Goal: Check status: Check status

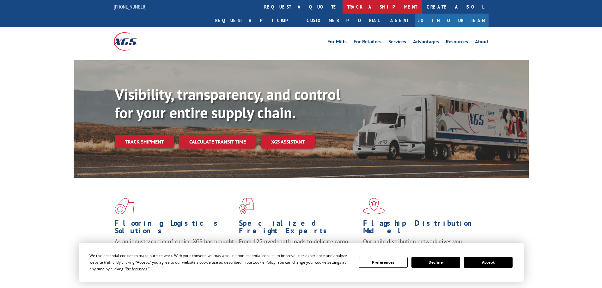
click at [343, 4] on link "track a shipment" at bounding box center [382, 7] width 79 height 14
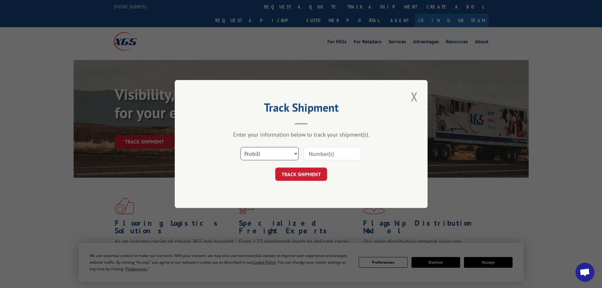
click at [265, 151] on select "Select category... Probill BOL PO" at bounding box center [270, 153] width 58 height 13
select select "bol"
click at [241, 147] on select "Select category... Probill BOL PO" at bounding box center [270, 153] width 58 height 13
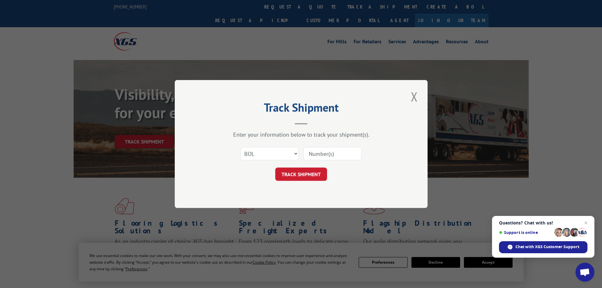
click at [318, 155] on input at bounding box center [332, 153] width 58 height 13
paste input "5952361"
type input "5952361"
click at [318, 177] on button "TRACK SHIPMENT" at bounding box center [301, 174] width 52 height 13
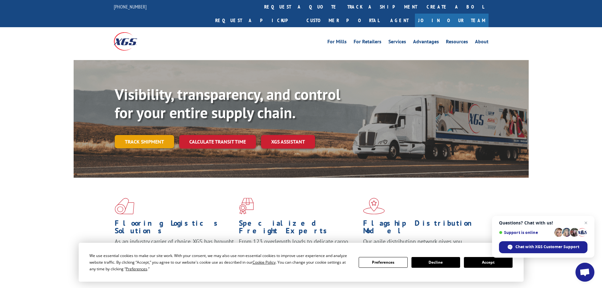
click at [151, 135] on link "Track shipment" at bounding box center [144, 141] width 59 height 13
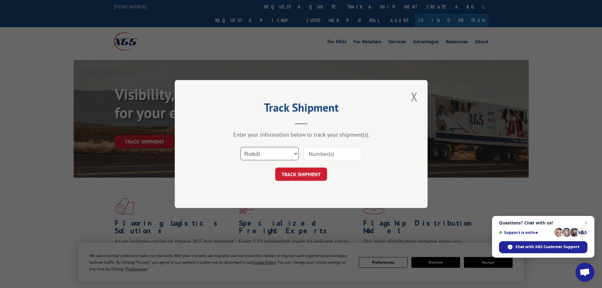
click at [263, 156] on select "Select category... Probill BOL PO" at bounding box center [270, 153] width 58 height 13
